Goal: Transaction & Acquisition: Purchase product/service

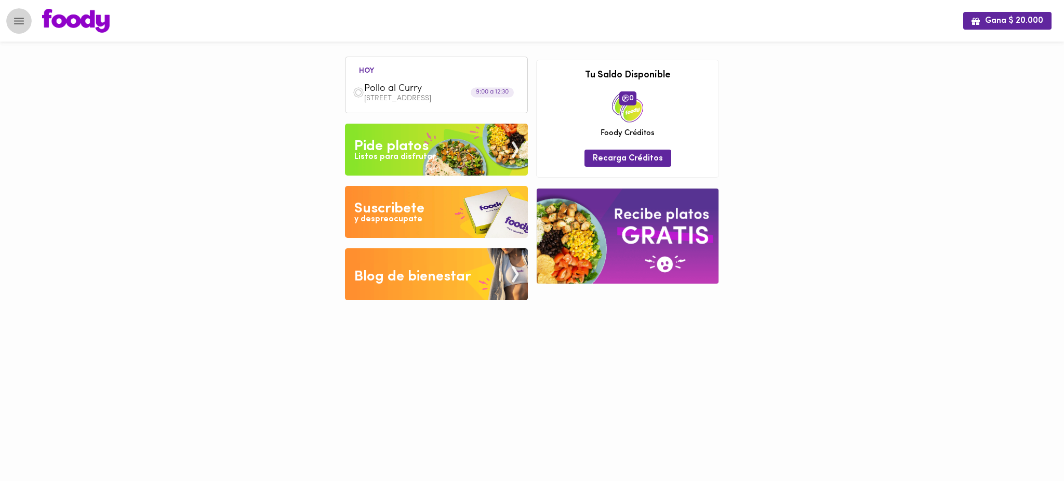
click at [14, 23] on icon "Menu" at bounding box center [19, 21] width 10 height 7
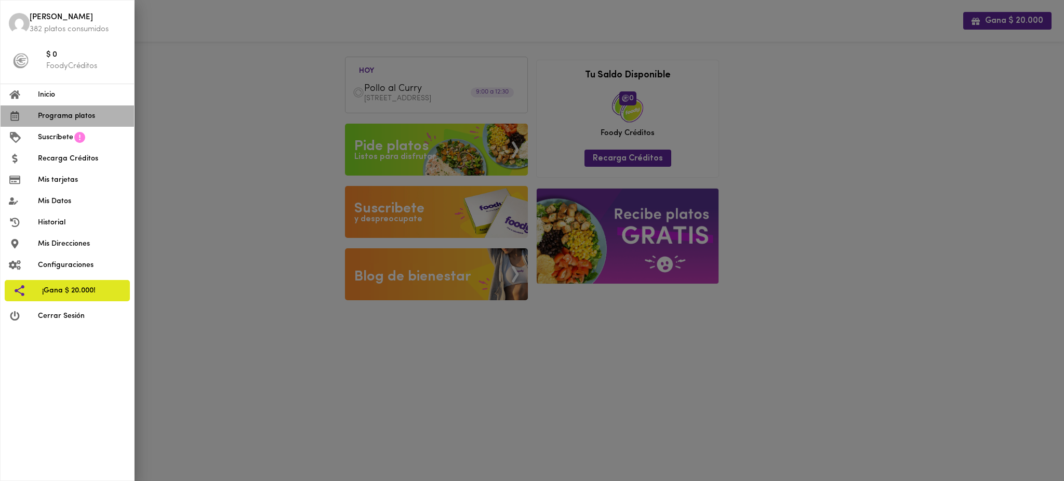
click at [47, 114] on span "Programa platos" at bounding box center [82, 116] width 88 height 11
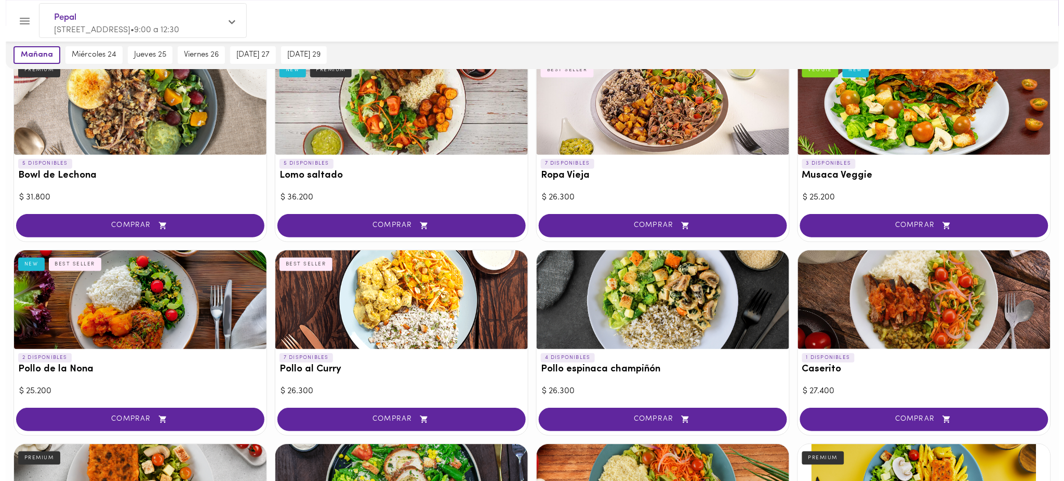
scroll to position [150, 0]
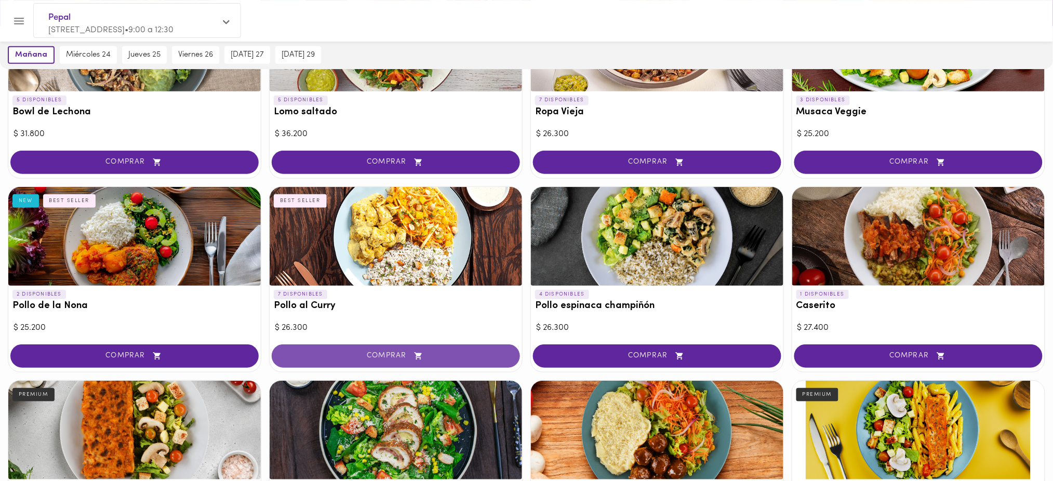
click at [454, 360] on button "COMPRAR" at bounding box center [396, 355] width 248 height 23
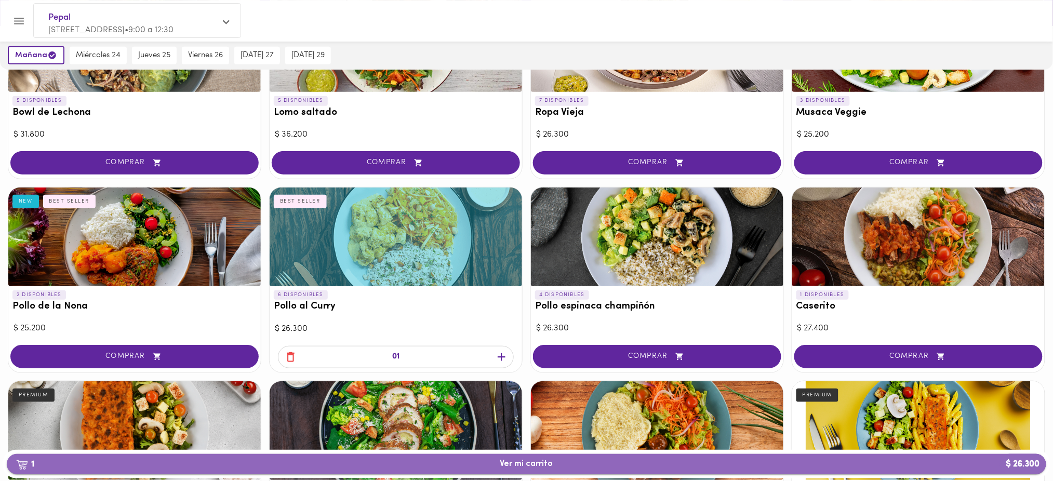
click at [580, 464] on span "1 Ver mi carrito $ 26.300" at bounding box center [526, 464] width 1023 height 10
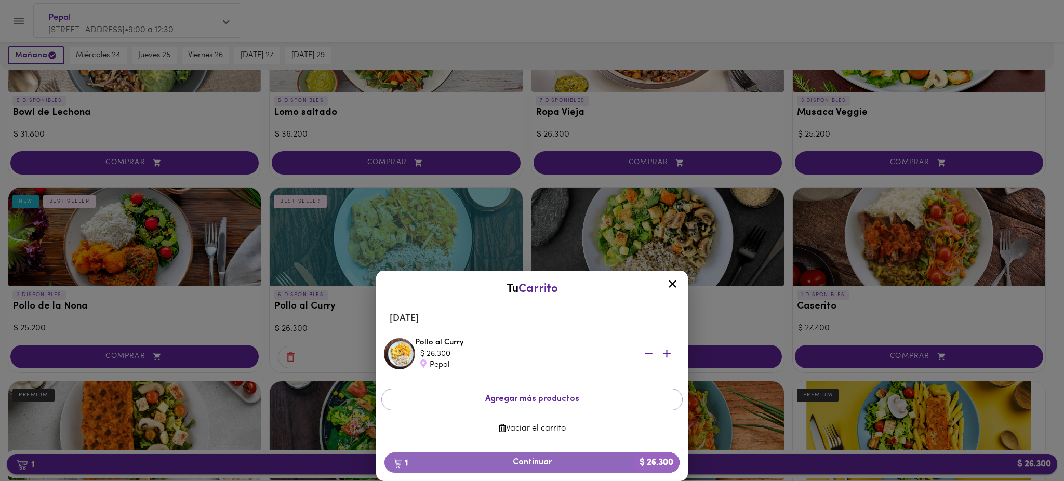
click at [580, 464] on span "1 Continuar $ 26.300" at bounding box center [532, 463] width 278 height 10
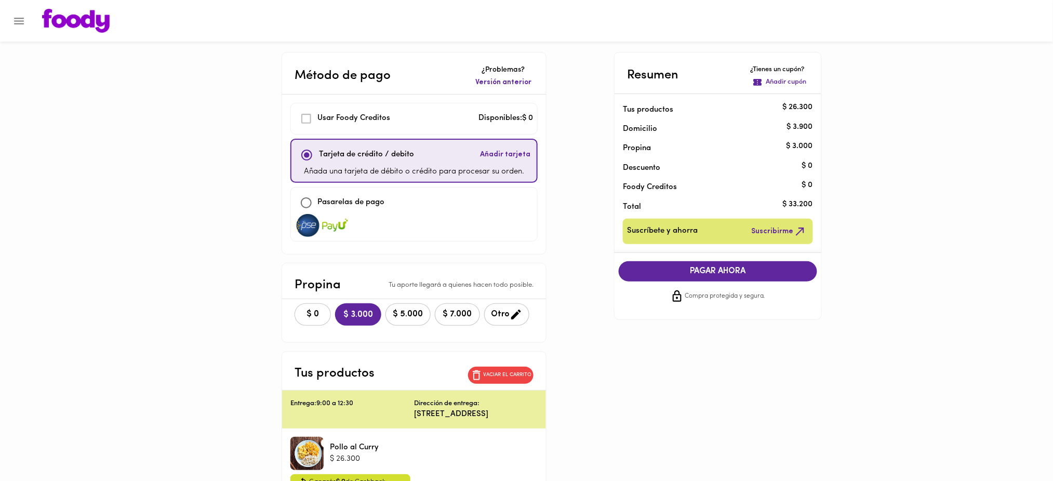
click at [507, 81] on span "Versión anterior" at bounding box center [503, 82] width 56 height 10
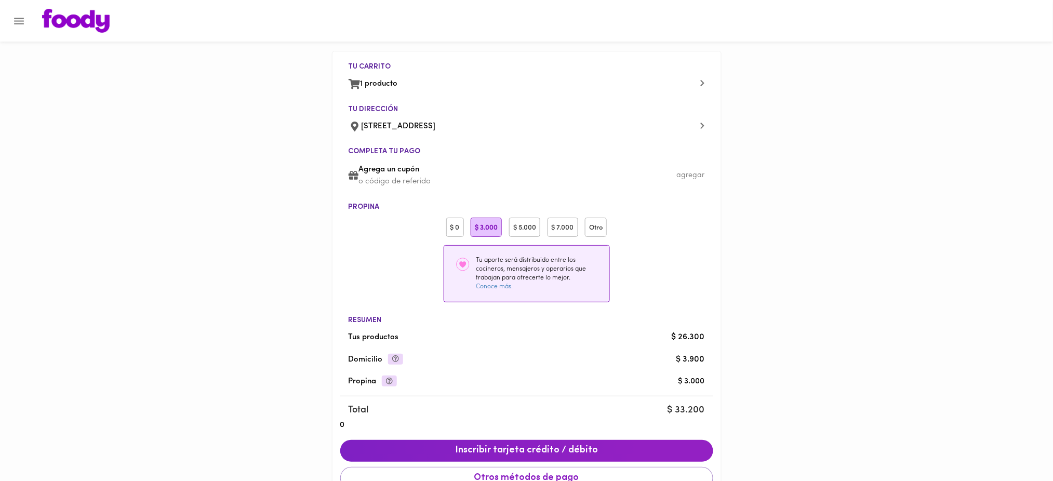
click at [458, 227] on div "$ 0" at bounding box center [455, 227] width 18 height 19
